Goal: Task Accomplishment & Management: Use online tool/utility

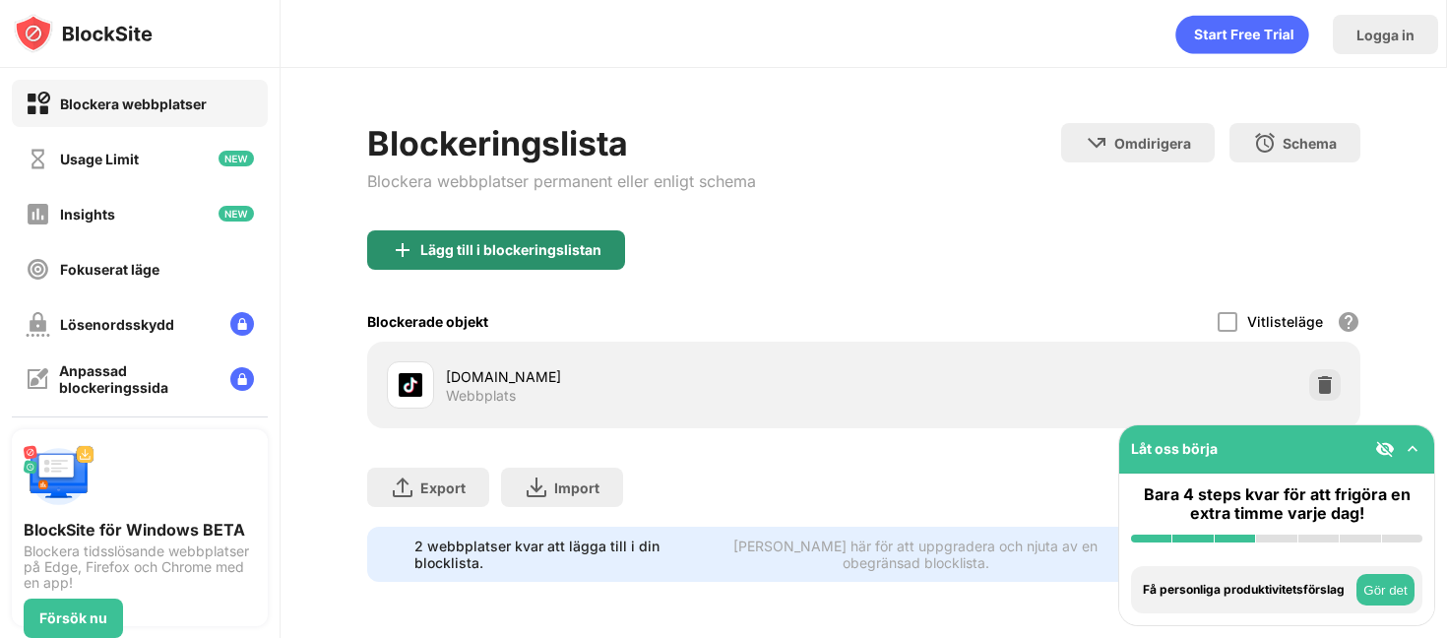
click at [435, 242] on div "Lägg till i blockeringslistan" at bounding box center [510, 250] width 181 height 16
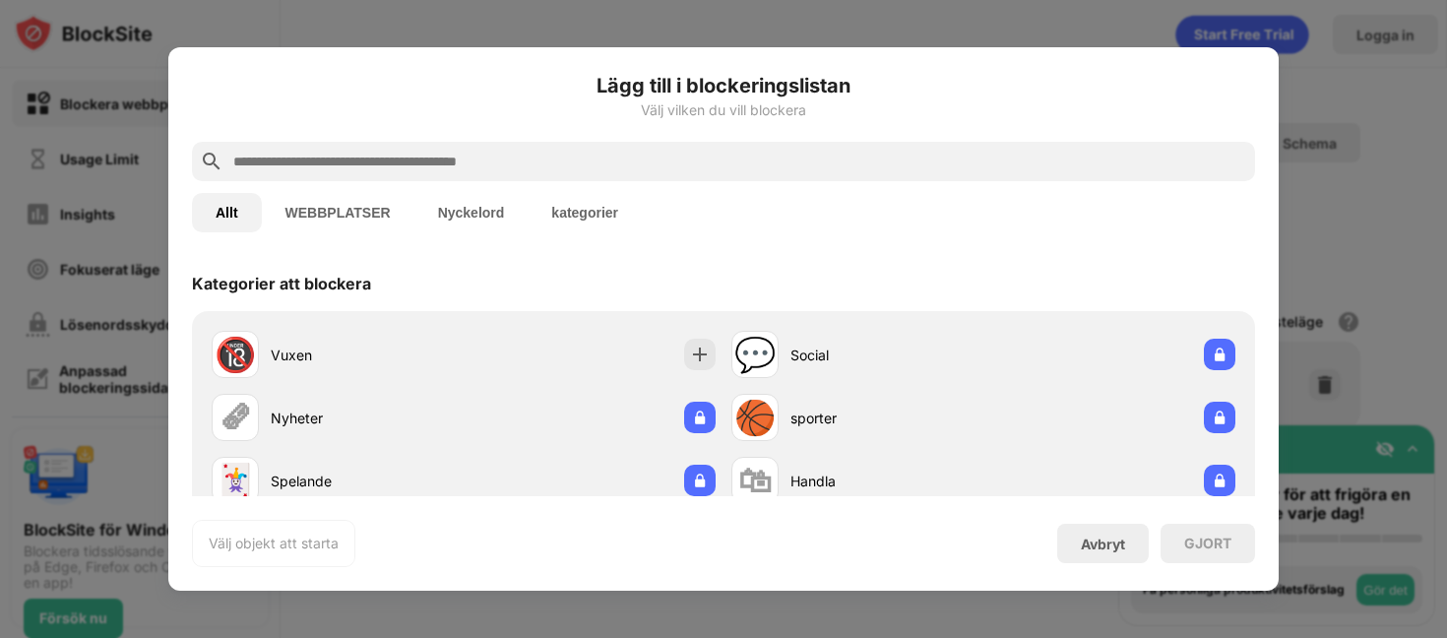
click at [310, 138] on div "Lägg till i blockeringslistan Välj vilken du vill blockera" at bounding box center [723, 106] width 1063 height 71
click at [310, 140] on div "Lägg till i blockeringslistan Välj vilken du vill blockera" at bounding box center [723, 106] width 1063 height 71
click at [306, 156] on input "text" at bounding box center [739, 162] width 1016 height 24
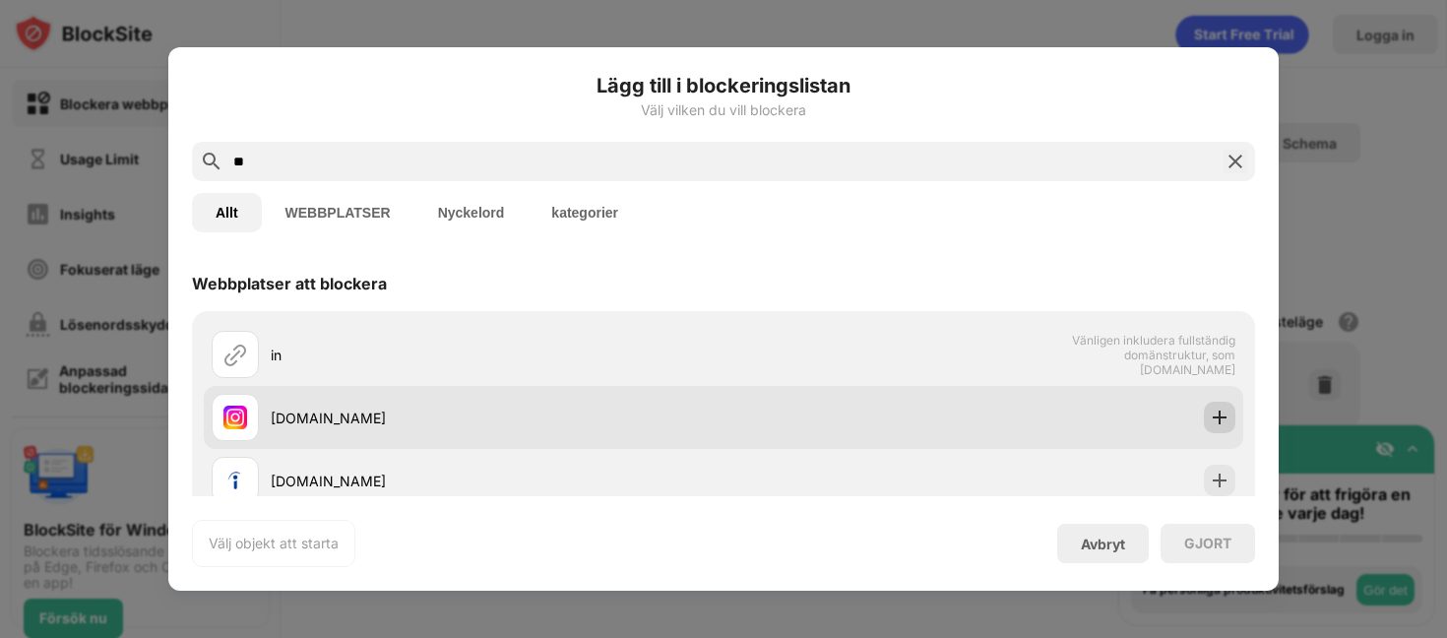
type input "**"
click at [1224, 413] on img at bounding box center [1220, 418] width 20 height 20
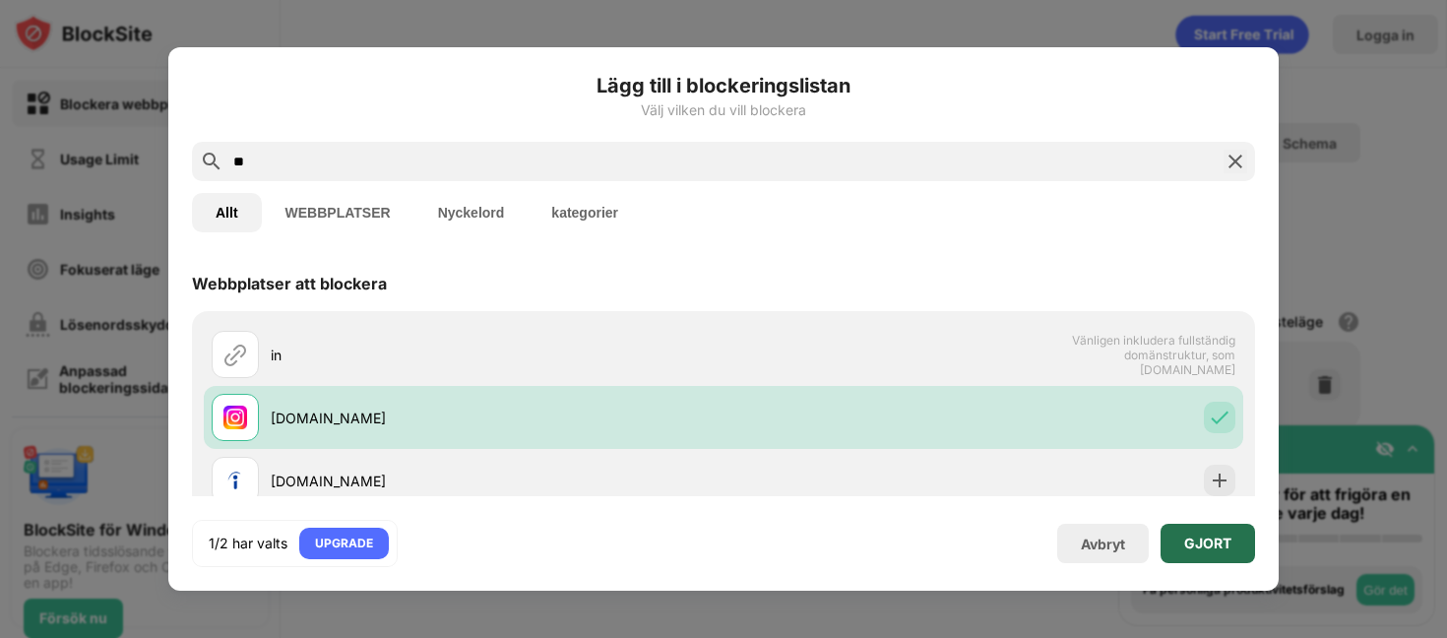
click at [1198, 536] on div "GJORT" at bounding box center [1208, 544] width 47 height 16
